Goal: Transaction & Acquisition: Purchase product/service

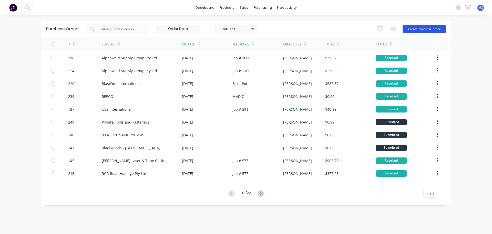
click at [420, 26] on button "Create purchase order" at bounding box center [424, 29] width 43 height 8
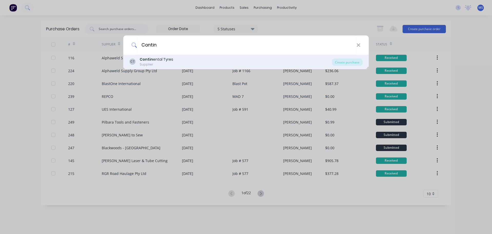
type input "Contin"
click at [194, 64] on div "CT Contin ental Tyres Supplier" at bounding box center [230, 62] width 203 height 10
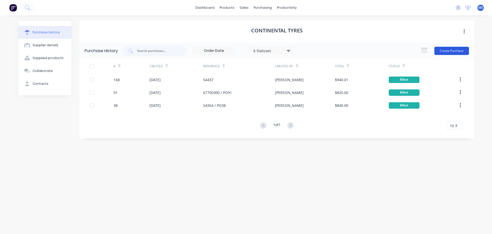
click at [447, 52] on button "Create Purchase" at bounding box center [452, 51] width 35 height 8
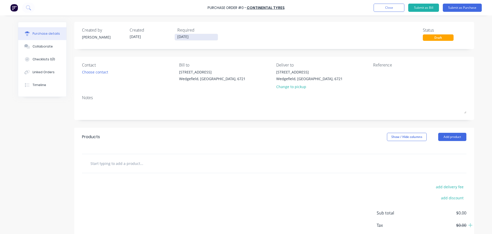
click at [189, 38] on input "06/10/25" at bounding box center [196, 37] width 43 height 6
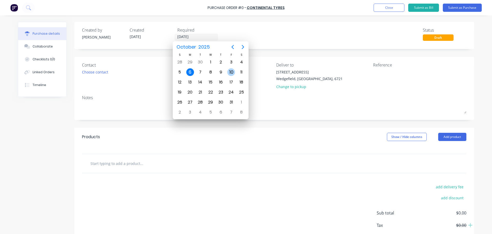
click at [229, 70] on div "10" at bounding box center [231, 72] width 8 height 8
type input "10/10/25"
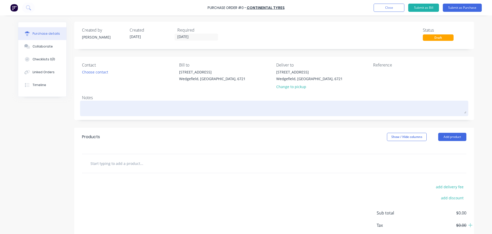
click at [126, 113] on textarea at bounding box center [274, 108] width 385 height 12
type textarea "x"
type textarea "2"
type textarea "x"
type textarea "2"
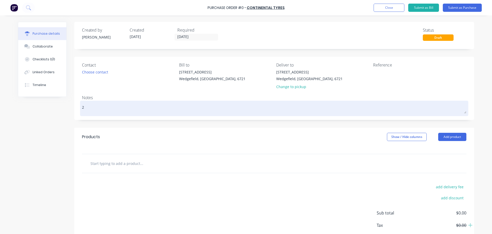
type textarea "x"
type textarea "2 S"
type textarea "x"
type textarea "2 Sp"
type textarea "x"
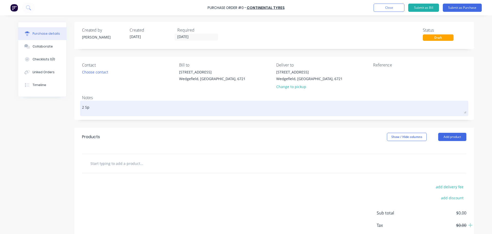
type textarea "2 Spa"
type textarea "x"
type textarea "2 Spar"
type textarea "x"
type textarea "2 Spare"
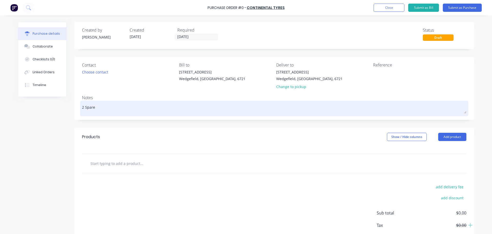
type textarea "x"
type textarea "2 Spare"
type textarea "x"
type textarea "2 Spare t"
type textarea "x"
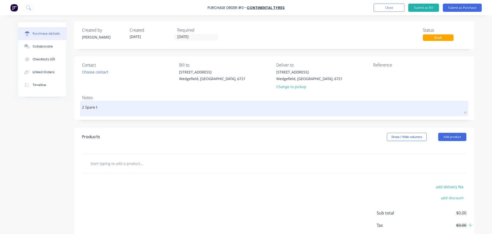
type textarea "2 Spare ty"
type textarea "x"
type textarea "2 Spare tyr"
type textarea "x"
type textarea "2 Spare tyre"
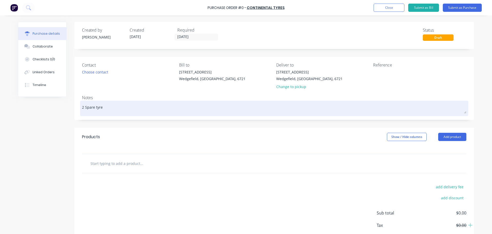
type textarea "x"
type textarea "2 Spare tyres"
type textarea "x"
type textarea "2 Spare tyres"
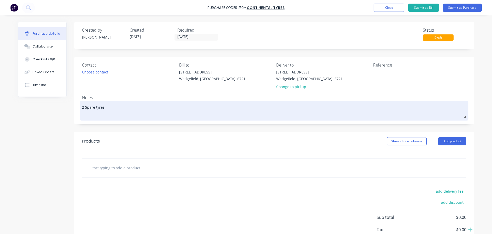
type textarea "x"
type textarea "2 Spare tyres M"
type textarea "x"
type textarea "2 Spare tyres Ma"
type textarea "x"
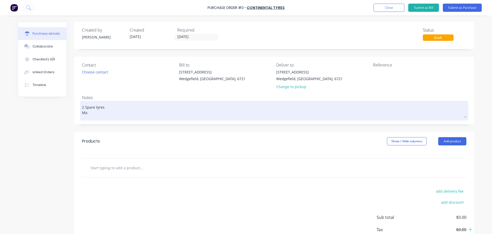
type textarea "2 Spare tyres Mad"
type textarea "x"
type textarea "2 Spare tyres Mad1"
type textarea "x"
type textarea "2 Spare tyres Mad11"
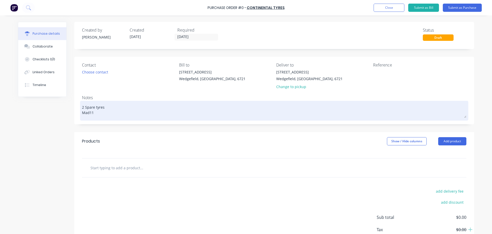
type textarea "x"
type textarea "2 Spare tyres Mad11"
type textarea "x"
type textarea "2 Spare tyres Mad11 &"
type textarea "x"
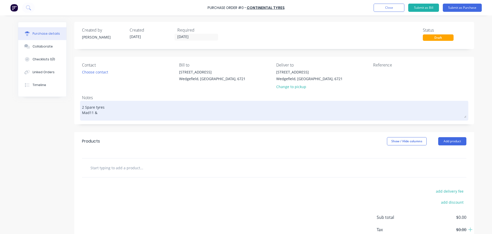
type textarea "2 Spare tyres Mad11 &"
type textarea "x"
type textarea "2 Spare tyres Mad11 & M"
type textarea "x"
type textarea "2 Spare tyres Mad11 & Ma"
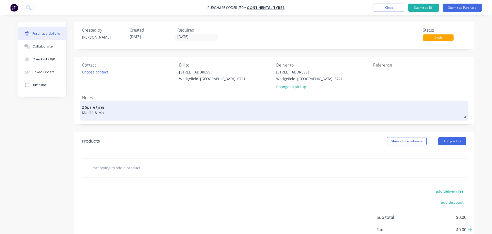
type textarea "x"
type textarea "2 Spare tyres Mad11 & Mad"
type textarea "x"
type textarea "2 Spare tyres Mad11 & Mad1"
type textarea "x"
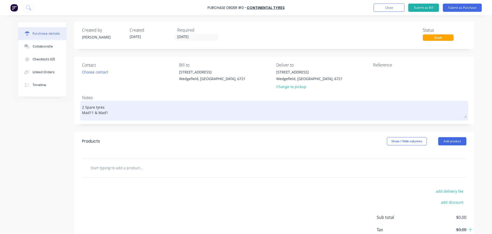
type textarea "2 Spare tyres Mad11 & Mad12"
type textarea "x"
type textarea "2 Spare tyres Mad11 & Mad1"
type textarea "x"
type textarea "2 Spare tyres Mad11 & Mad14"
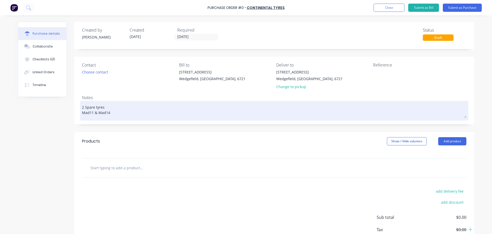
type textarea "x"
type textarea "2 Spare tyres Mad11 & Mad14"
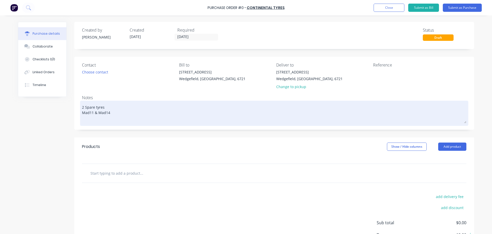
type textarea "x"
type textarea "2 Spare tyres Mad11 & Mad14 ("
type textarea "x"
type textarea "2 Spare tyres Mad11 & Mad14 (K"
type textarea "x"
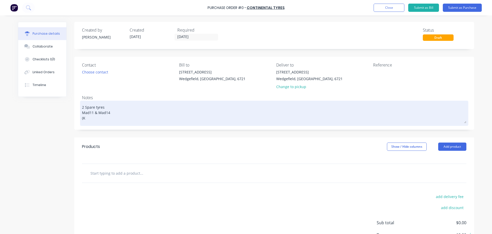
type textarea "2 Spare tyres Mad11 & Mad14 ("
type textarea "x"
type textarea "2 Spare tyres Mad11 & Mad14 (MA"
type textarea "x"
type textarea "2 Spare tyres Mad11 & Mad14 (MAx"
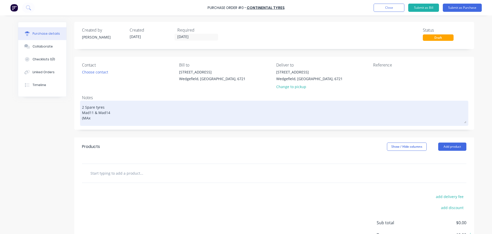
type textarea "x"
type textarea "2 Spare tyres Mad11 & Mad14 (MAx A"
type textarea "x"
type textarea "2 Spare tyres Mad11 & Mad14 (MAx"
type textarea "x"
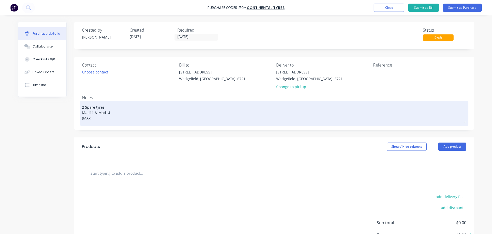
type textarea "2 Spare tyres Mad11 & Mad14 (MAx"
type textarea "x"
type textarea "2 Spare tyres Mad11 & Mad14 (MA"
type textarea "x"
type textarea "2 Spare tyres Mad11 & Mad14 (M"
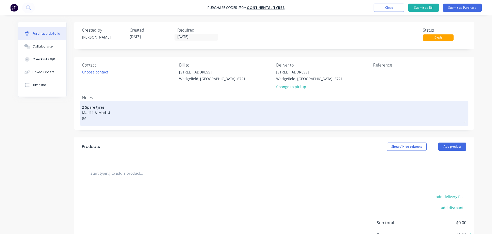
type textarea "x"
type textarea "2 Spare tyres Mad11 & Mad14 (Ma"
type textarea "x"
type textarea "2 Spare tyres Mad11 & Mad14 (Max"
type textarea "x"
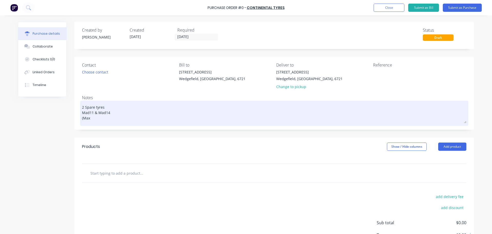
type textarea "2 Spare tyres Mad11 & Mad14 (Max"
type textarea "x"
type textarea "2 Spare tyres Mad11 & Mad14 (Max T"
type textarea "x"
type textarea "2 Spare tyres Mad11 & Mad14 (Max"
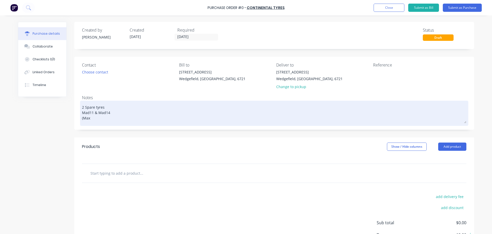
type textarea "x"
type textarea "2 Spare tyres Mad11 & Mad14 (Max"
type textarea "x"
type textarea "2 Spare tyres Mad11 & Mad14 (Max,"
type textarea "x"
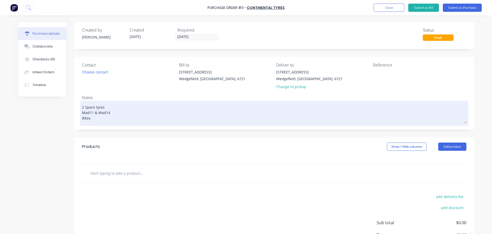
type textarea "2 Spare tyres Mad11 & Mad14 (Max,"
type textarea "x"
type textarea "2 Spare tyres Mad11 & Mad14 (Max, T"
type textarea "x"
type textarea "2 Spare tyres Mad11 & Mad14 (Max, Ta"
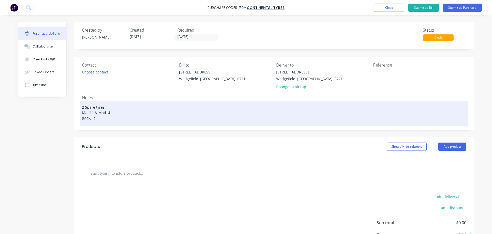
type textarea "x"
type textarea "2 Spare tyres Mad11 & Mad14 (Max, Tam"
type textarea "x"
type textarea "2 Spare tyres Mad11 & Mad14 (Max, Tama"
type textarea "x"
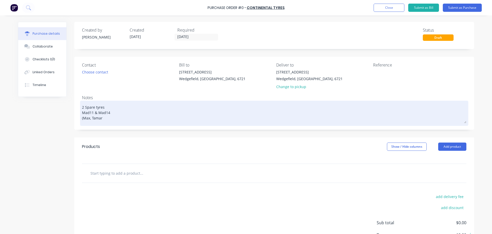
type textarea "2 Spare tyres Mad11 & Mad14 (Max, Tamara"
type textarea "x"
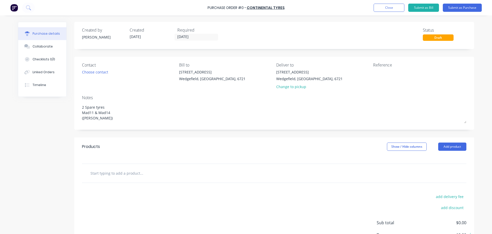
type textarea "2 Spare tyres Mad11 & Mad14 (Max, Tamara)"
click at [116, 165] on div at bounding box center [274, 173] width 385 height 19
type textarea "x"
type textarea "2 Spare tyres Mad11 & Mad14 (Max, Tamara)"
click at [116, 171] on input "text" at bounding box center [141, 173] width 103 height 10
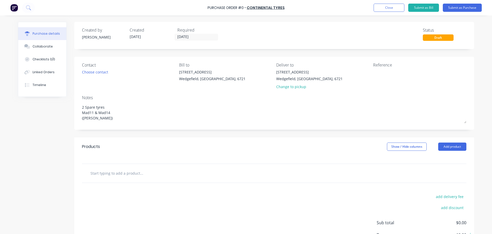
type textarea "x"
type input "20"
type textarea "x"
type input "205"
type textarea "x"
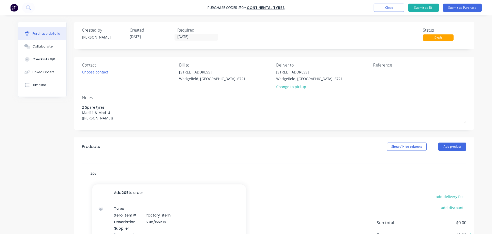
type input "205"
click at [160, 168] on input "205" at bounding box center [141, 173] width 103 height 10
type textarea "x"
type input "205"
type textarea "x"
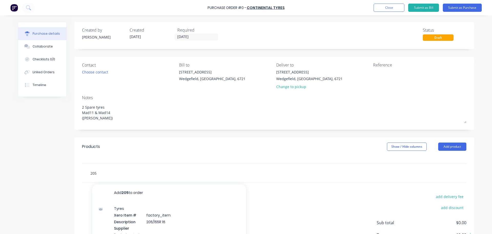
type input "205 7"
type textarea "x"
type input "205 70"
type textarea "x"
type input "205 70r"
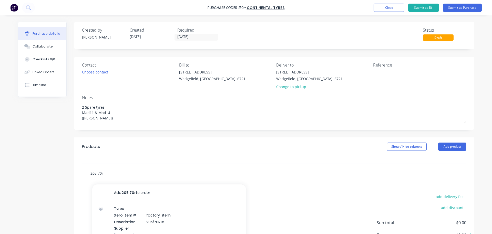
type textarea "x"
type input "205 70r"
click at [132, 175] on input "205 70r" at bounding box center [141, 173] width 103 height 10
type textarea "x"
type input "205 70"
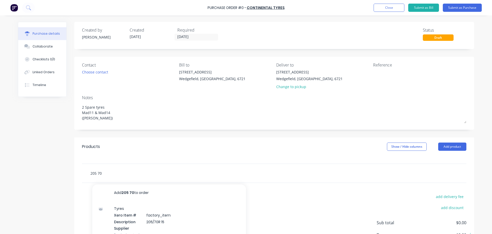
type textarea "x"
type input "205 70r"
type textarea "x"
type input "205 70"
type textarea "x"
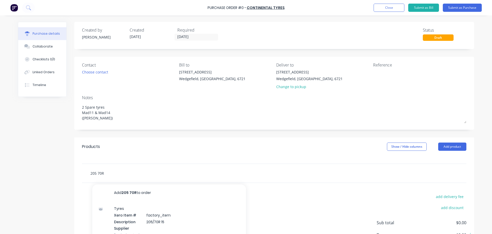
type input "205 70R"
type textarea "x"
type input "205 70R 1"
type textarea "x"
type input "205 70R 11"
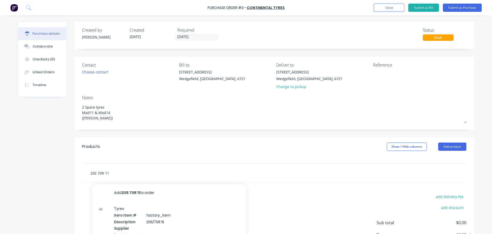
type textarea "x"
type input "205 70R 11C"
type textarea "x"
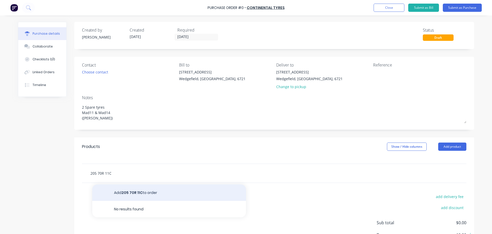
type input "205 70R 11C"
click at [161, 192] on button "Add 205 70R 11C to order" at bounding box center [169, 192] width 154 height 16
type textarea "x"
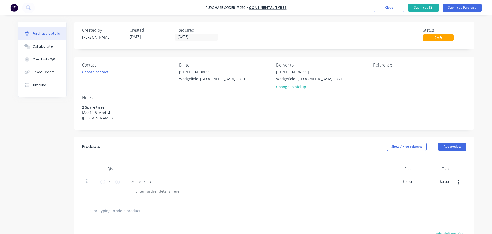
click at [117, 183] on icon at bounding box center [117, 181] width 5 height 5
type textarea "x"
type input "2"
click at [158, 194] on div at bounding box center [157, 190] width 52 height 7
type textarea "x"
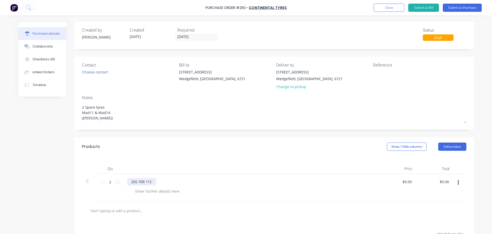
drag, startPoint x: 130, startPoint y: 183, endPoint x: 140, endPoint y: 179, distance: 10.7
click at [130, 182] on div "205 70R 11C" at bounding box center [141, 181] width 29 height 7
drag, startPoint x: 133, startPoint y: 181, endPoint x: 120, endPoint y: 178, distance: 12.9
click at [120, 178] on div "2 2 2 Replacement Tyres - 205 70R 11C $0.00 $0.00 $0.00 $0.00" at bounding box center [274, 187] width 385 height 27
click at [160, 181] on div "Replacement Tyres - 205 70R 11C" at bounding box center [159, 181] width 65 height 7
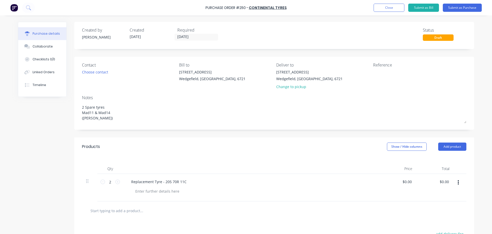
click at [203, 156] on div "Qty Price Total 2 2 Replacement Tyre - 205 70R 11C $0.00 $0.00 $0.00 $0.00" at bounding box center [274, 178] width 400 height 45
click at [303, 73] on div "20 Munda Way" at bounding box center [309, 71] width 66 height 5
click at [278, 87] on div "Change to pickup" at bounding box center [309, 86] width 66 height 5
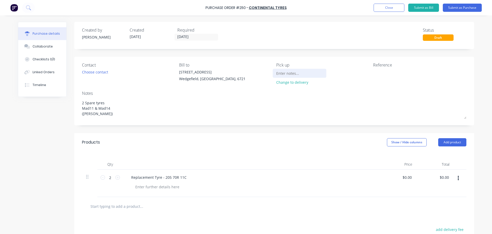
click at [291, 74] on input at bounding box center [299, 73] width 47 height 8
type textarea "x"
type input "S"
type textarea "x"
type input "Se"
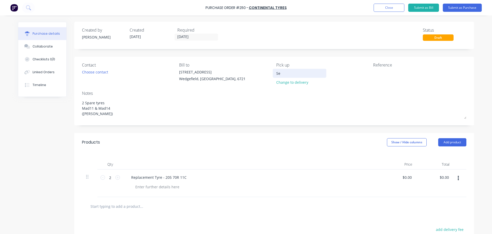
type textarea "x"
type input "Seb"
type textarea "x"
type input "Seb"
type textarea "x"
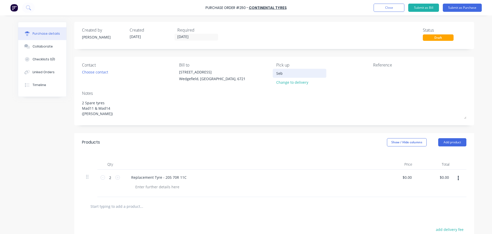
type input "Seb t"
type textarea "x"
type input "Seb to"
type textarea "x"
type input "Seb to"
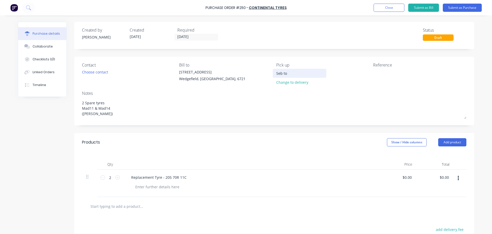
type textarea "x"
type input "Seb to d"
type textarea "x"
type input "Seb to dr"
type textarea "x"
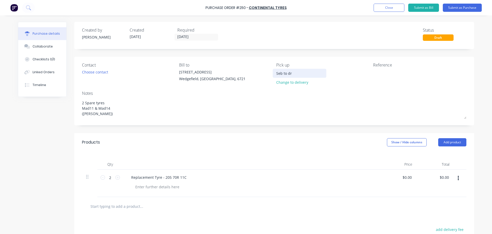
type input "Seb to dro"
type textarea "x"
type input "Seb to drop"
type textarea "x"
type input "Seb to drop"
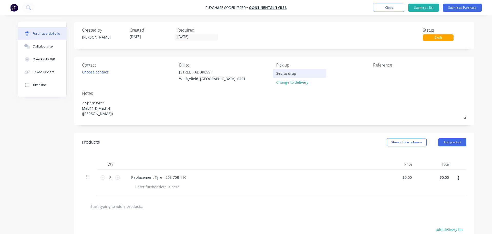
type textarea "x"
type input "Seb to drop o"
type textarea "x"
type input "Seb to drop of"
type textarea "x"
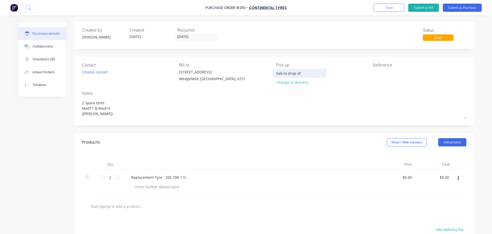
type input "Seb to drop off"
type textarea "x"
type input "Seb to drop off"
click at [452, 8] on button "Submit as Purchase" at bounding box center [462, 8] width 39 height 8
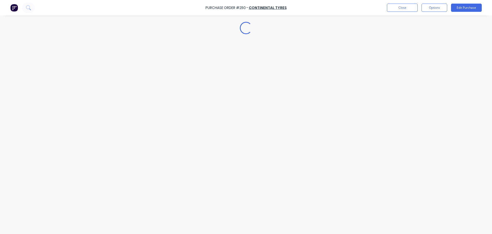
type textarea "x"
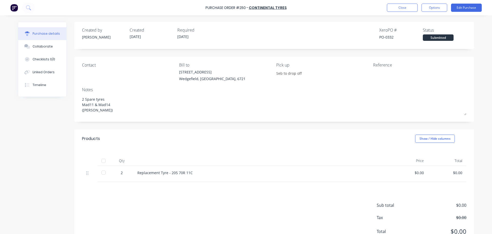
click at [243, 9] on div "Purchase Order #250 -" at bounding box center [227, 7] width 43 height 5
copy div "250"
